Goal: Task Accomplishment & Management: Use online tool/utility

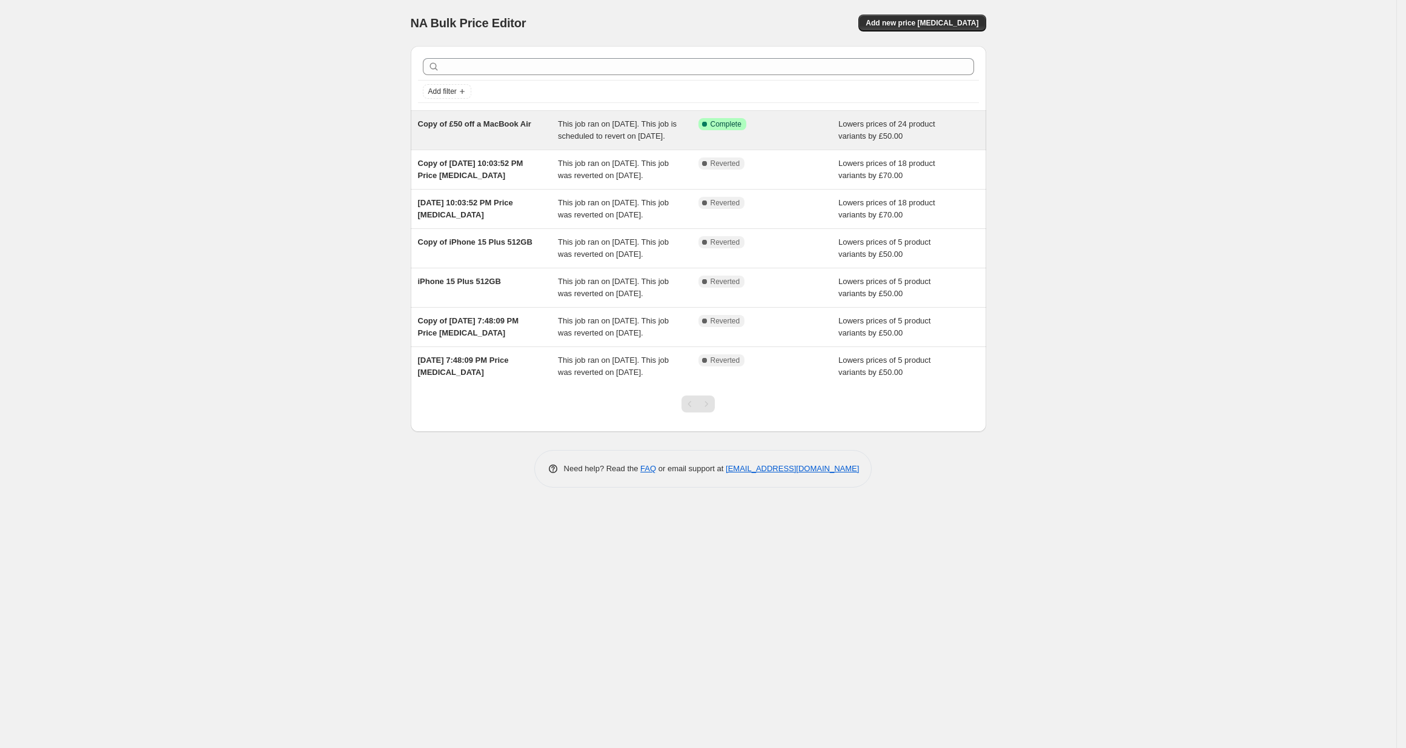
click at [512, 127] on span "Copy of £50 off a MacBook Air" at bounding box center [474, 123] width 113 height 9
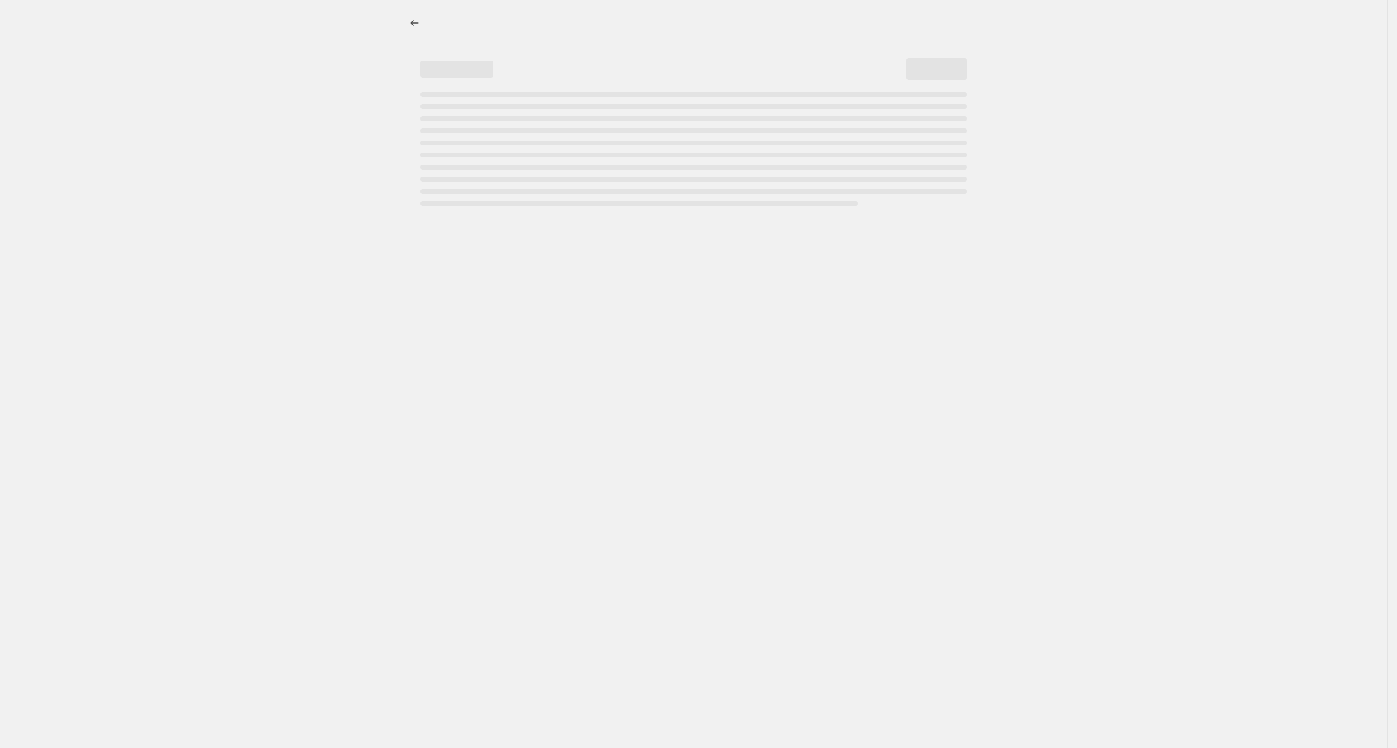
select select "by"
select select "collection"
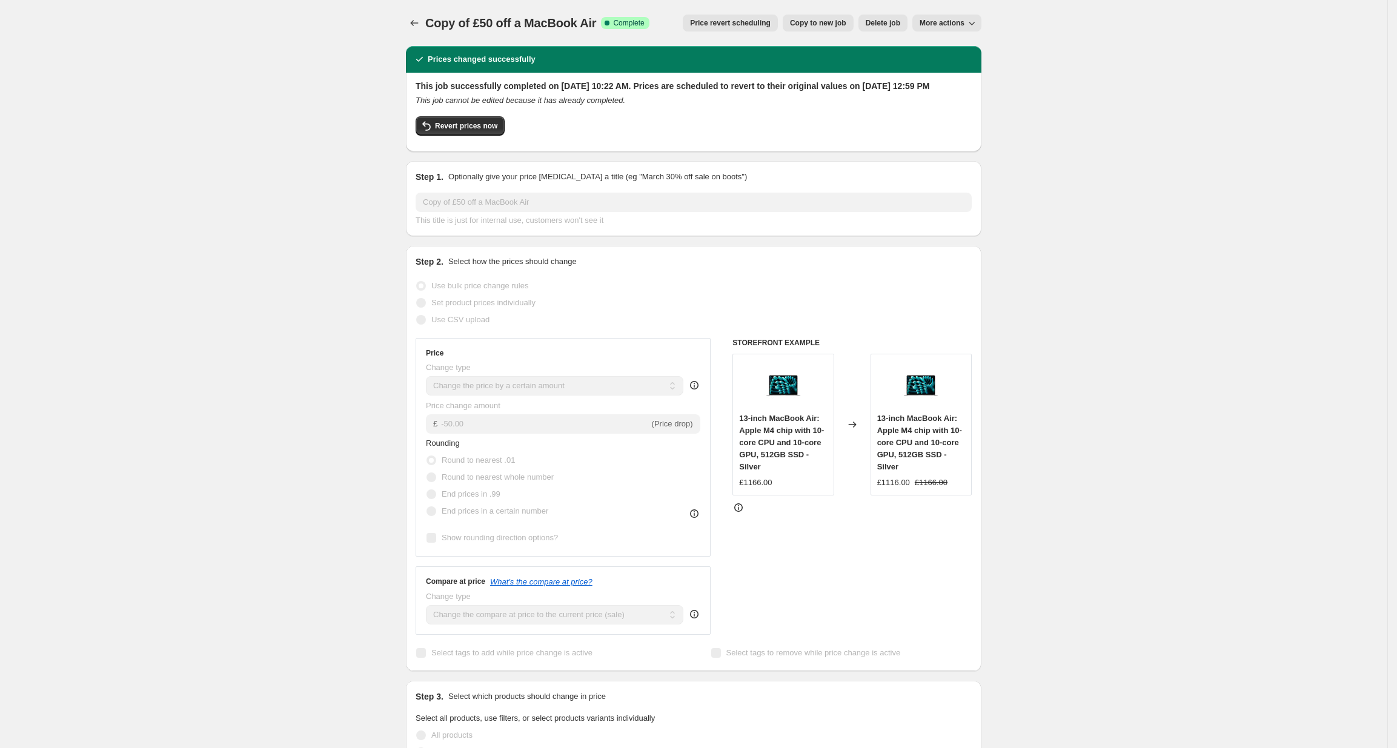
click at [762, 440] on span "13-inch MacBook Air: Apple M4 chip with 10-core CPU and 10-core GPU, 512GB SSD …" at bounding box center [781, 443] width 85 height 58
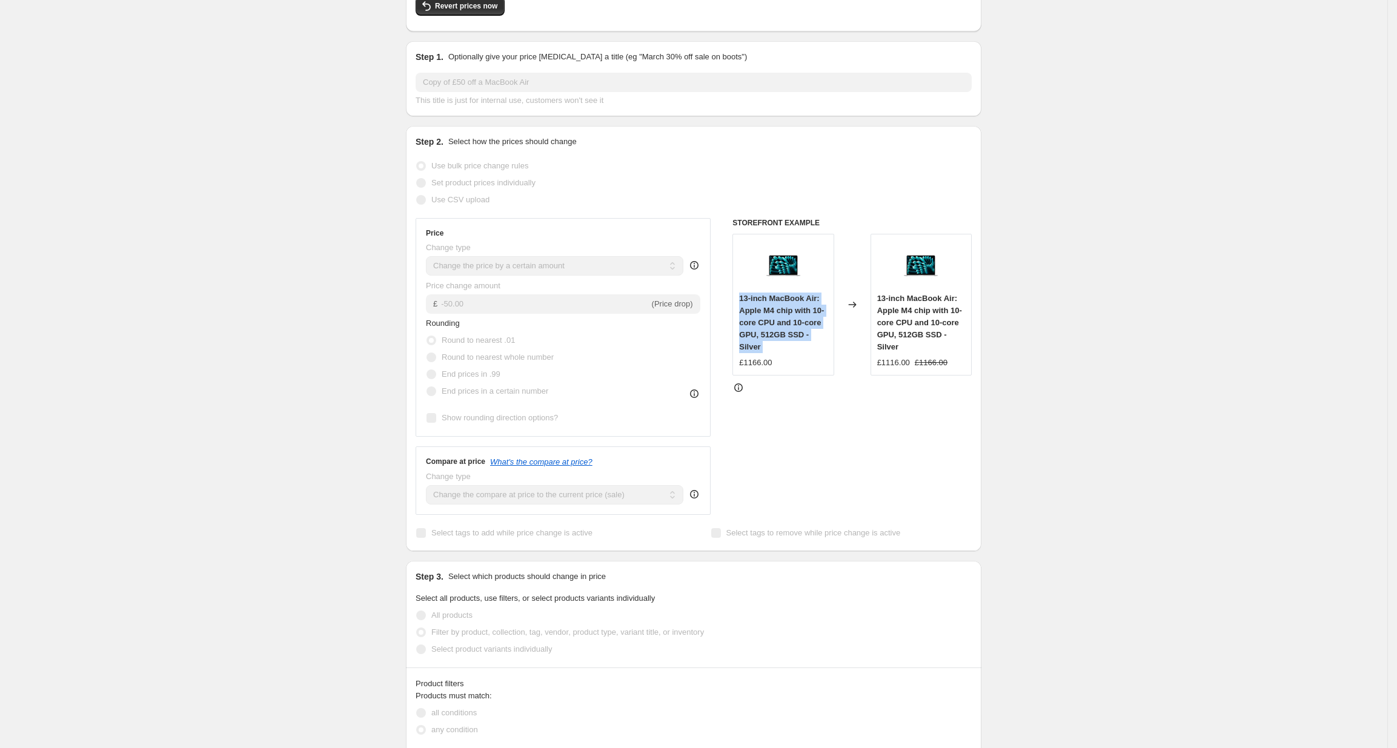
scroll to position [145, 0]
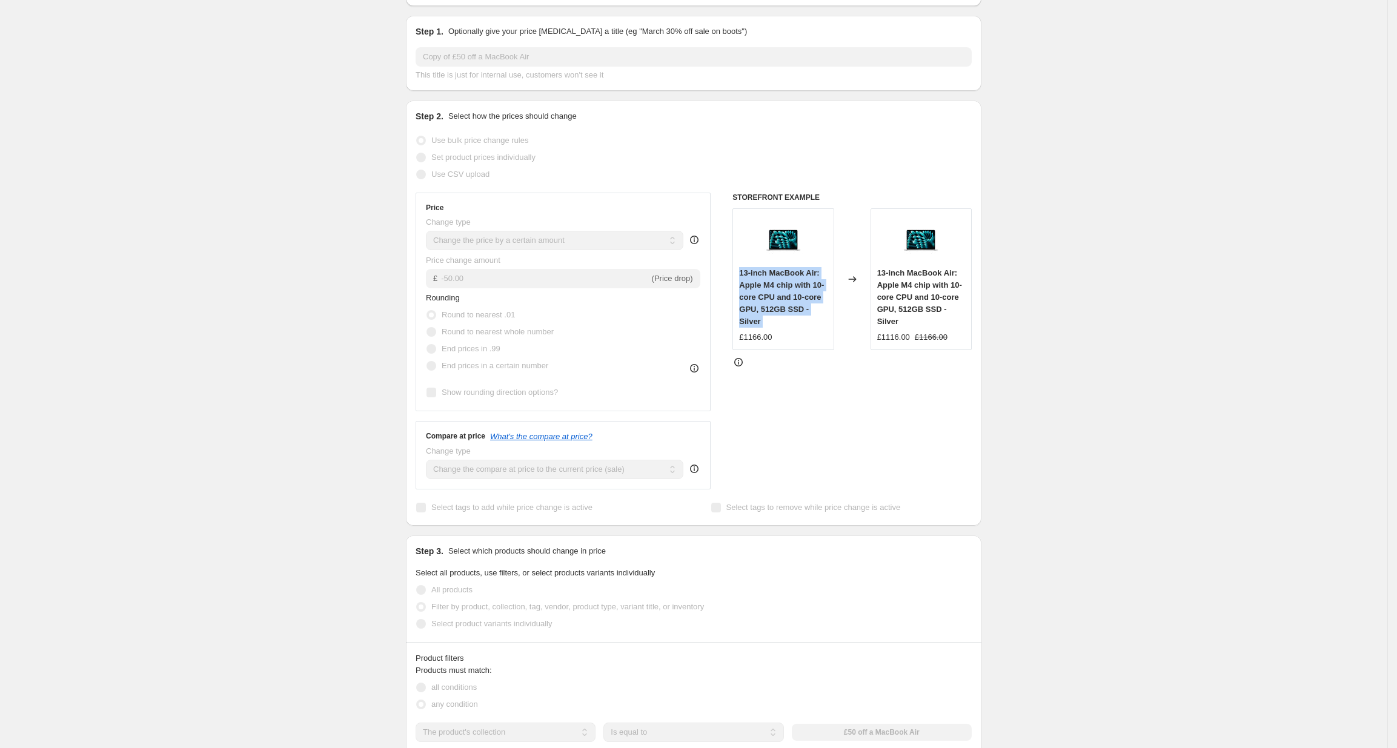
copy span "13-inch MacBook Air: Apple M4 chip with 10-core CPU and 10-core GPU, 512GB SSD …"
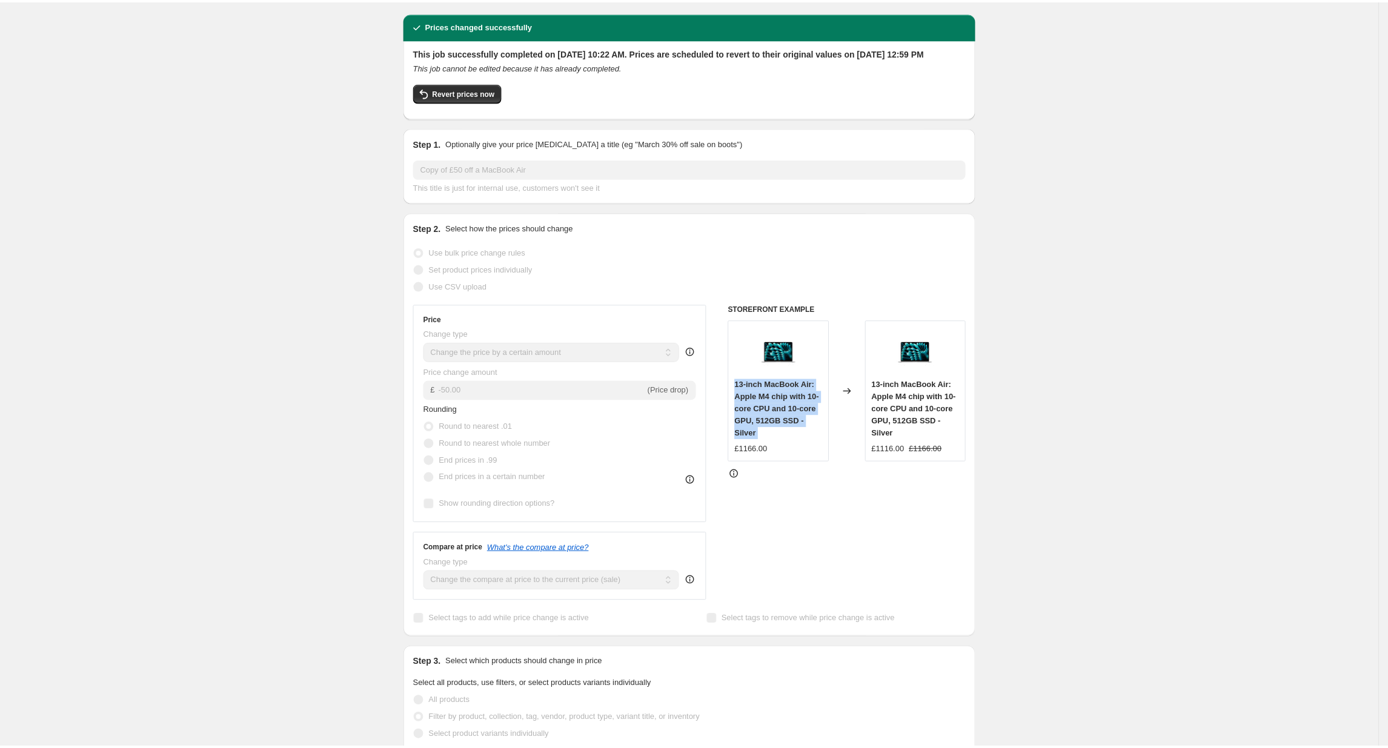
scroll to position [0, 0]
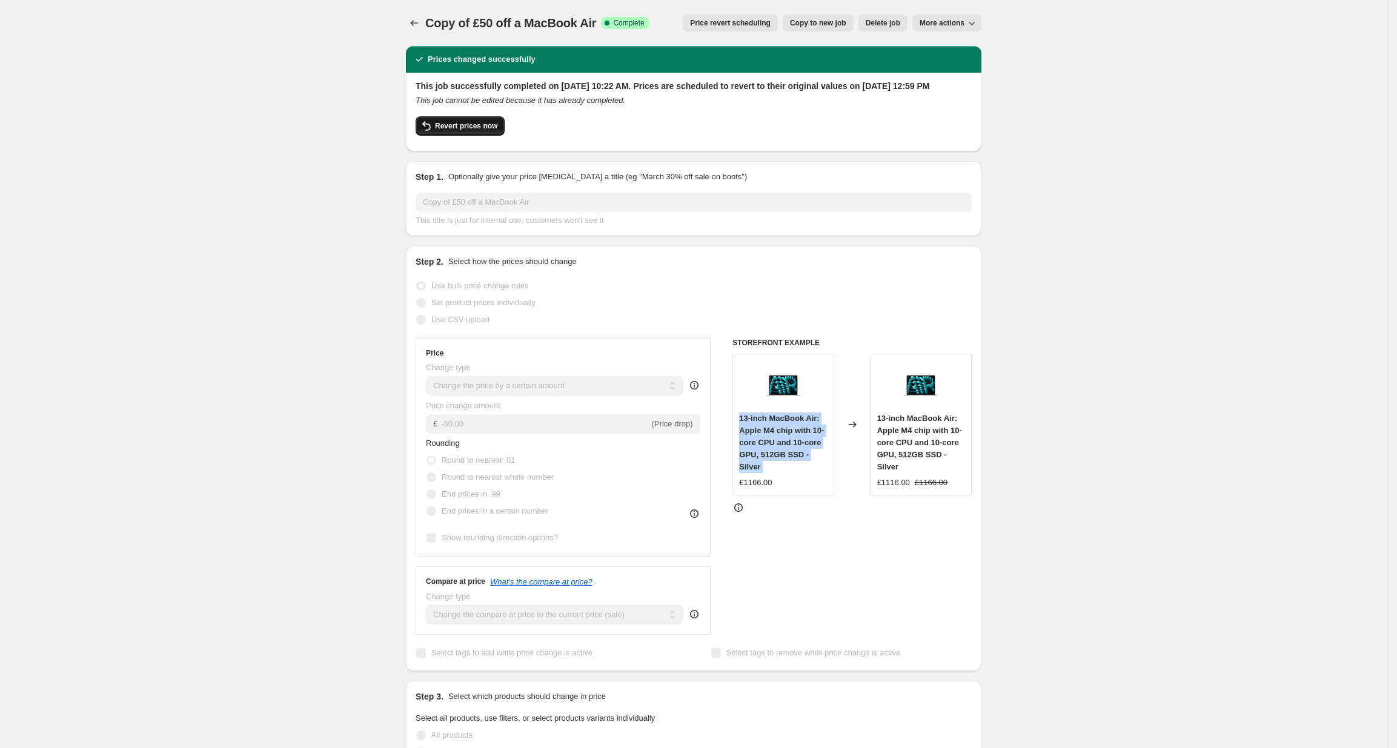
click at [484, 131] on span "Revert prices now" at bounding box center [466, 126] width 62 height 10
checkbox input "false"
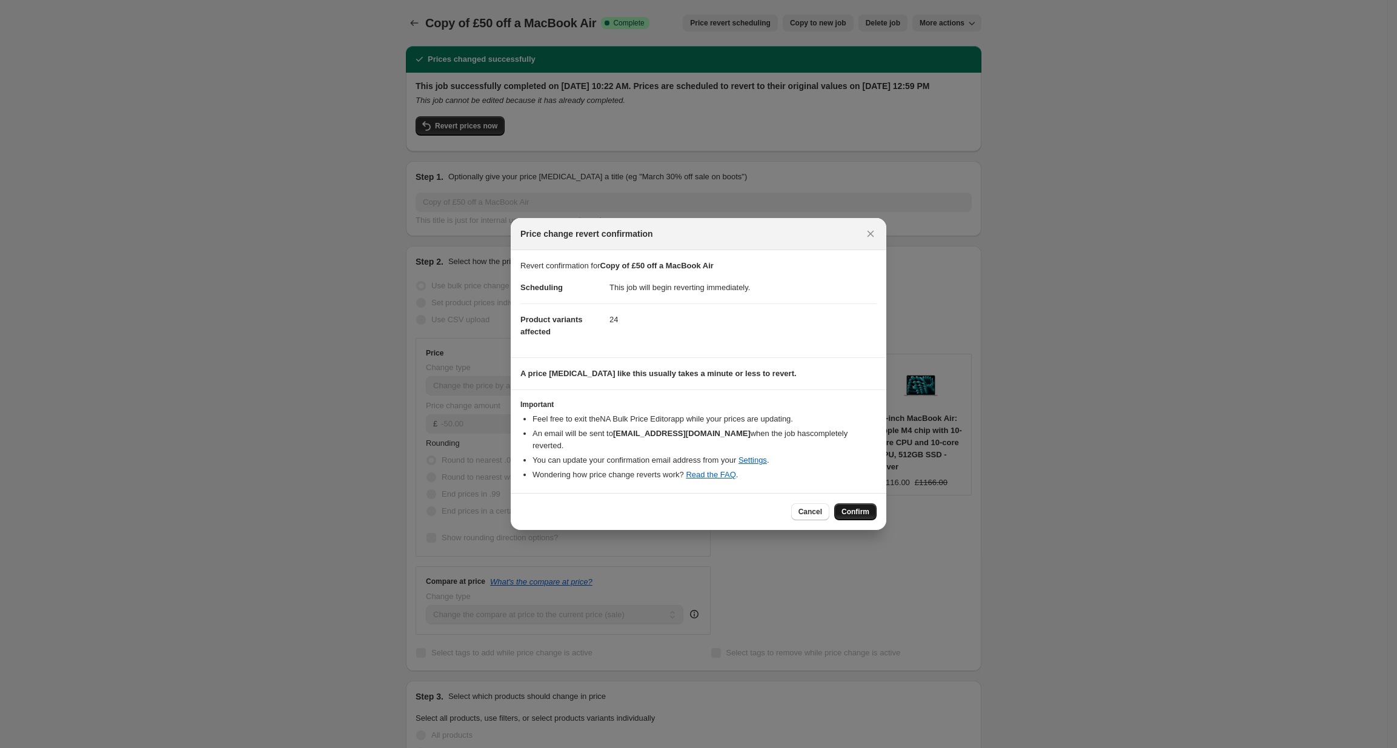
click at [849, 510] on span "Confirm" at bounding box center [856, 512] width 28 height 10
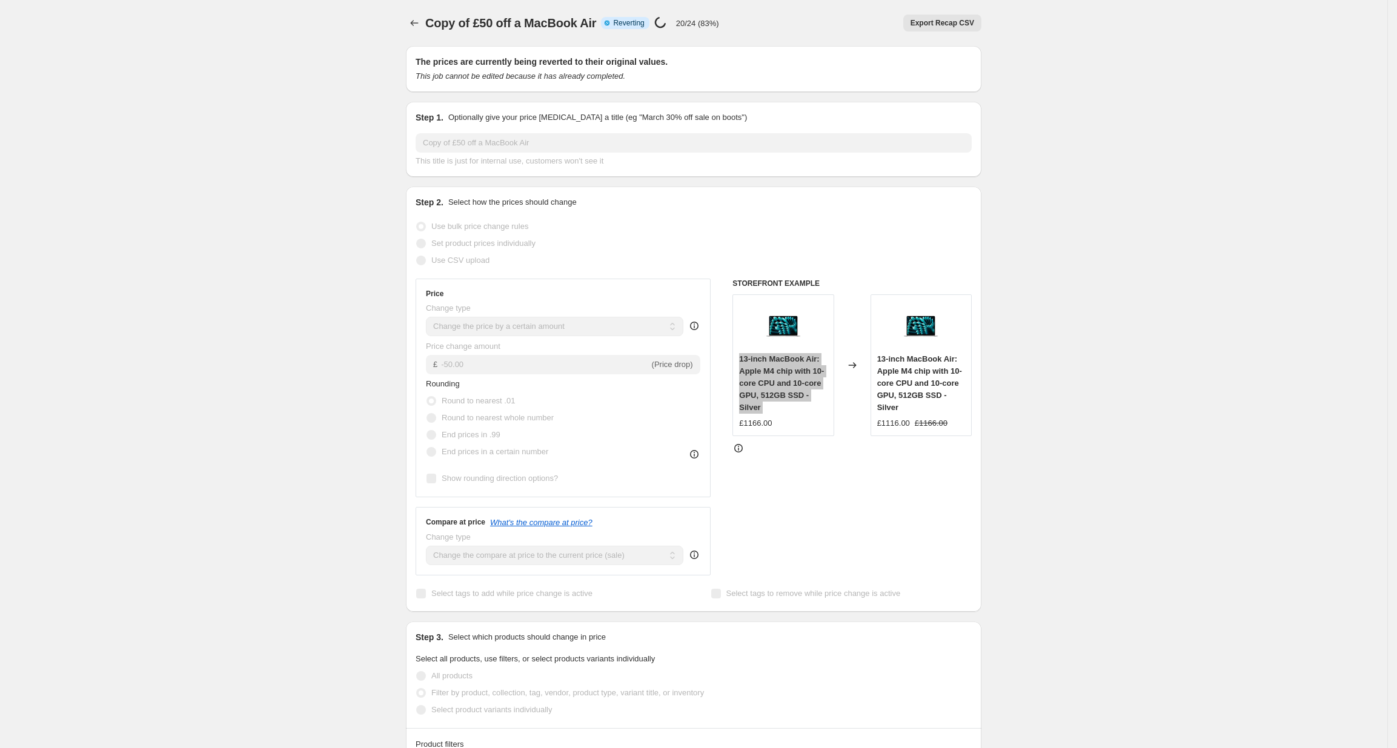
select select "by"
select select "collection"
